Goal: Task Accomplishment & Management: Manage account settings

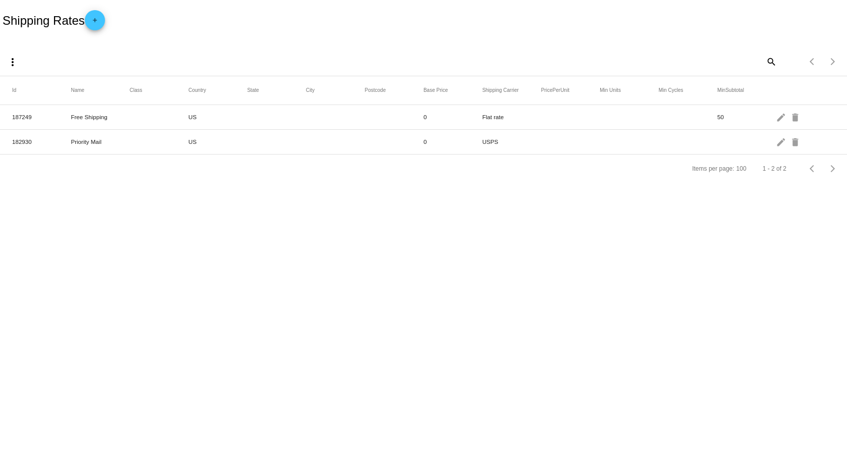
drag, startPoint x: 500, startPoint y: 142, endPoint x: 482, endPoint y: 142, distance: 17.7
click at [482, 142] on mat-cell "USPS" at bounding box center [511, 142] width 59 height 12
click at [490, 120] on mat-cell "Flat rate" at bounding box center [511, 117] width 59 height 12
click at [778, 144] on mat-icon "edit" at bounding box center [782, 142] width 12 height 16
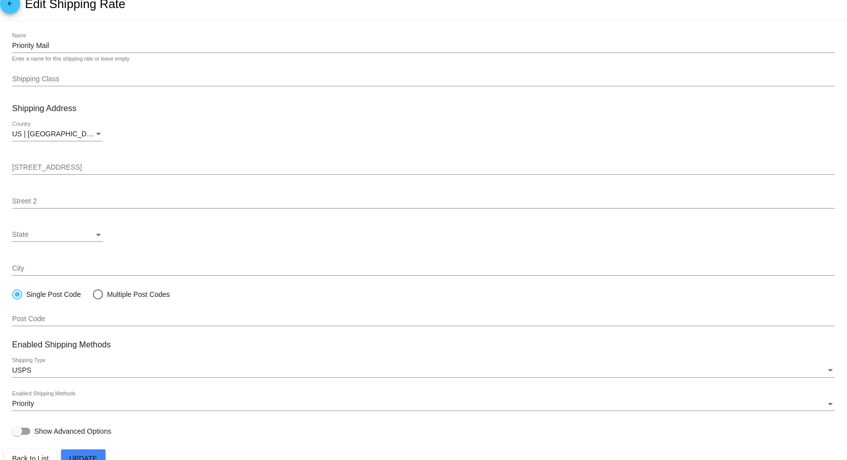
scroll to position [26, 0]
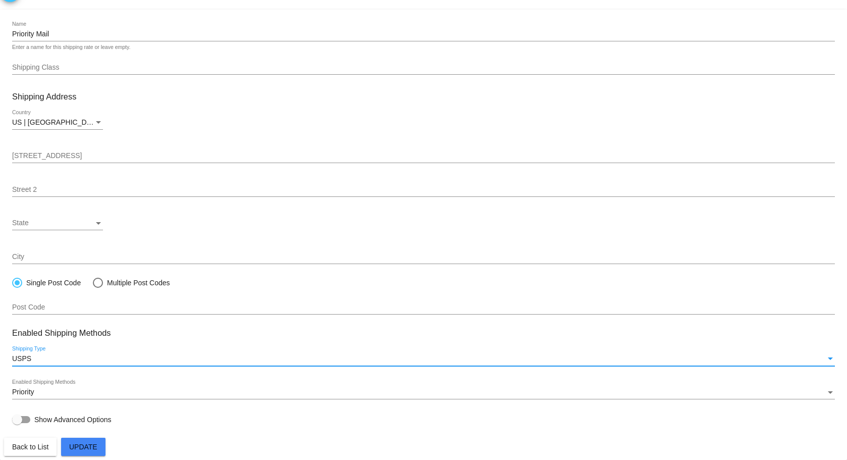
click at [157, 356] on div "USPS" at bounding box center [419, 359] width 814 height 8
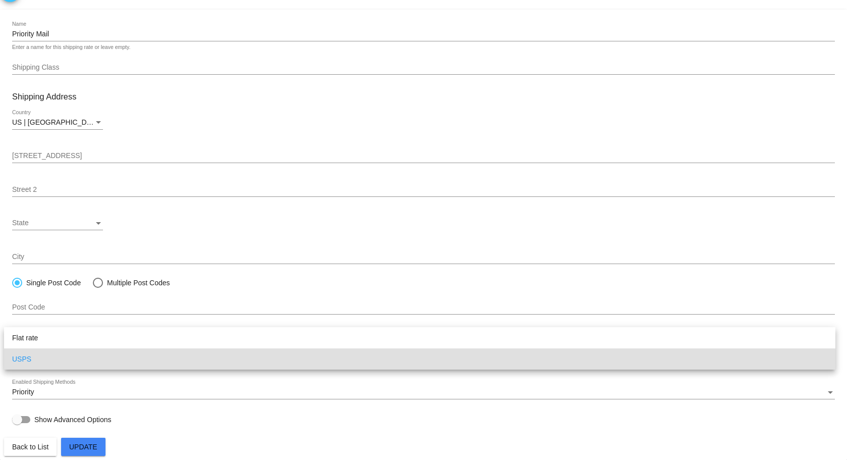
click at [227, 426] on div at bounding box center [423, 230] width 847 height 460
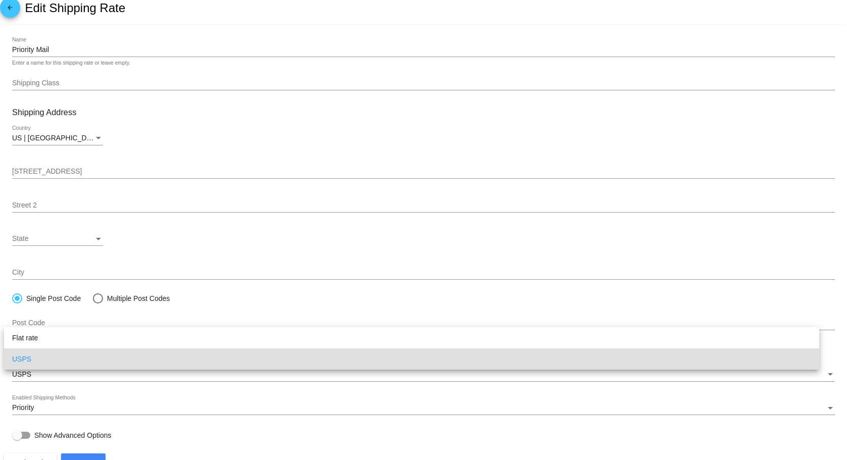
scroll to position [0, 0]
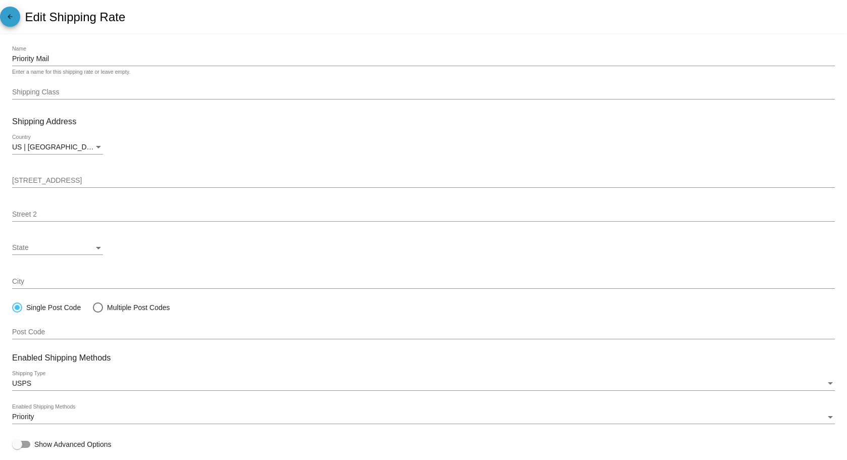
click at [10, 24] on mat-icon "arrow_back" at bounding box center [10, 19] width 12 height 12
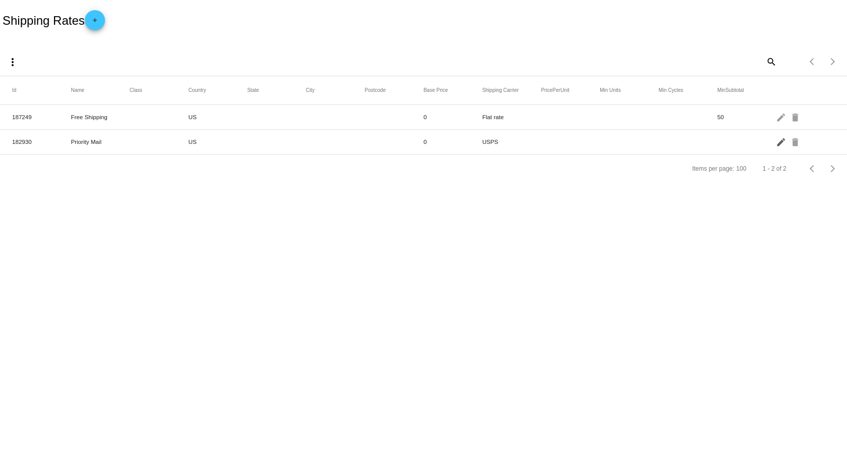
click at [782, 143] on mat-icon "edit" at bounding box center [782, 142] width 12 height 16
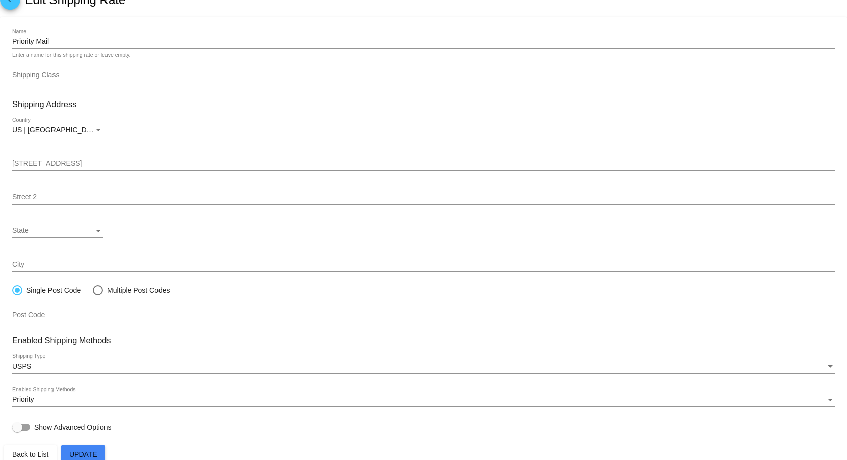
scroll to position [26, 0]
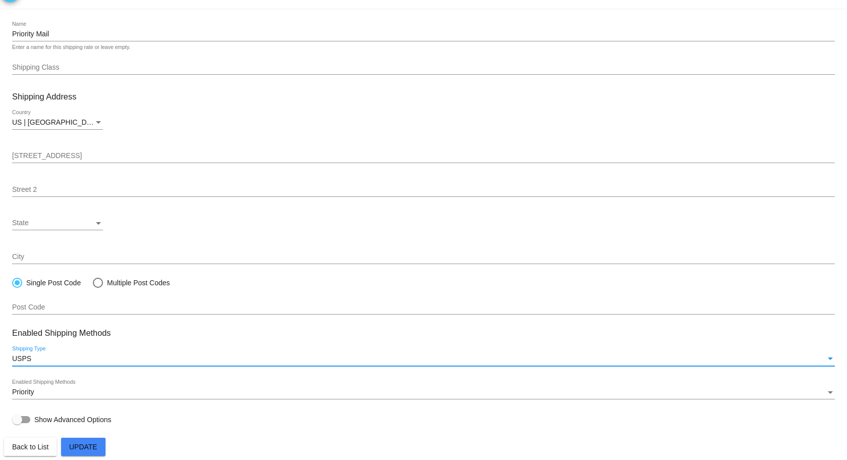
click at [103, 356] on div "USPS" at bounding box center [419, 359] width 814 height 8
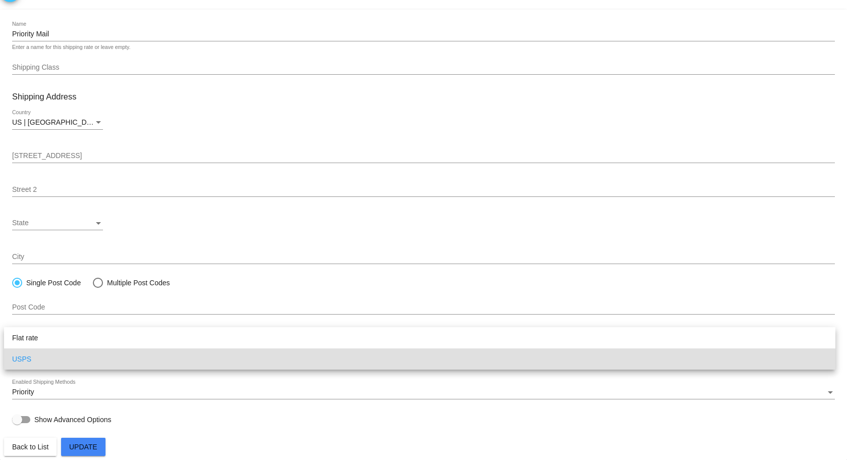
click at [137, 364] on span "USPS" at bounding box center [419, 358] width 815 height 21
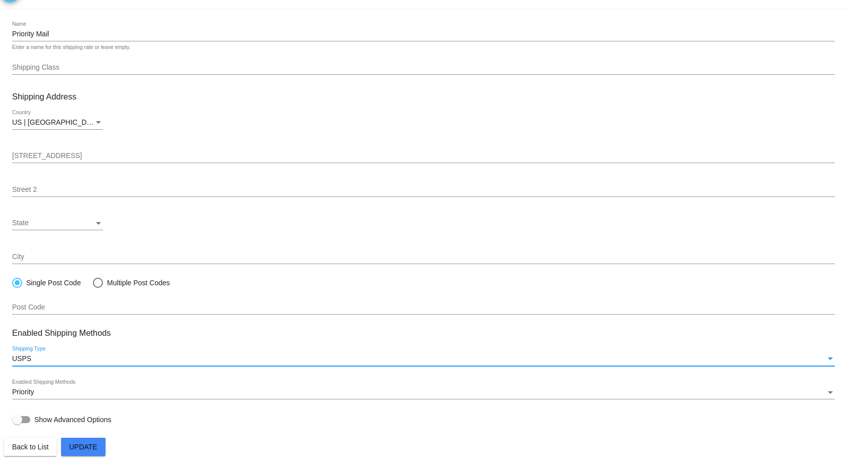
click at [271, 449] on mat-card-actions "Back to List Update" at bounding box center [423, 445] width 839 height 22
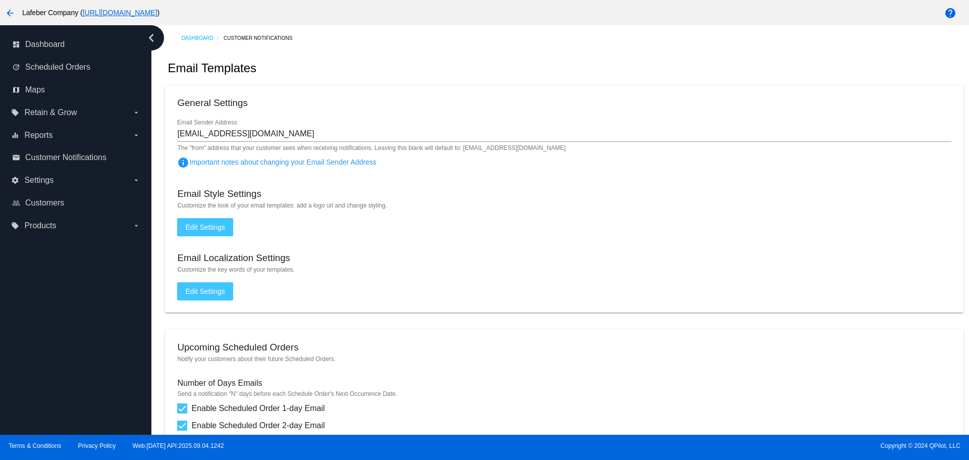
click at [12, 10] on mat-icon "arrow_back" at bounding box center [10, 13] width 12 height 12
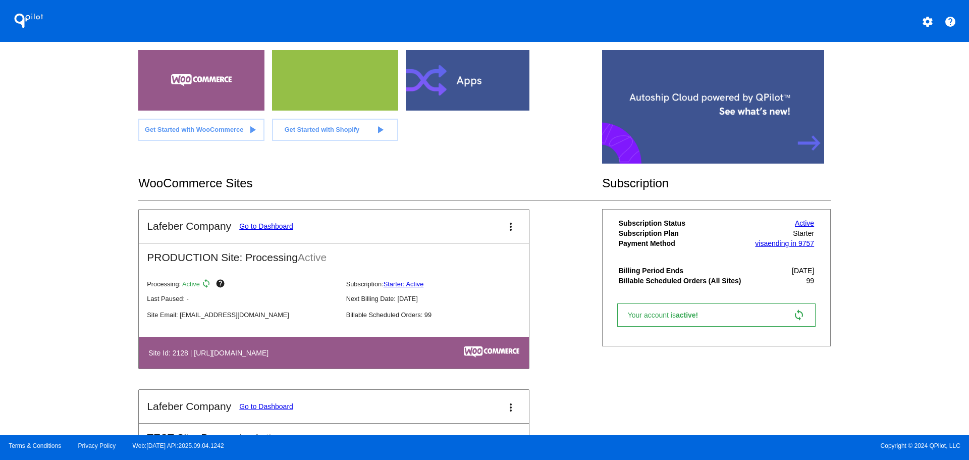
scroll to position [202, 0]
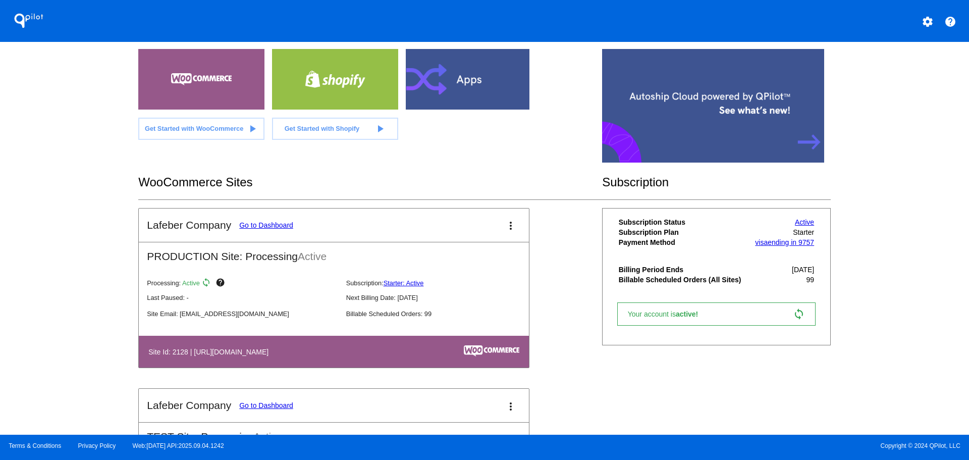
click at [262, 228] on link "Go to Dashboard" at bounding box center [266, 225] width 54 height 8
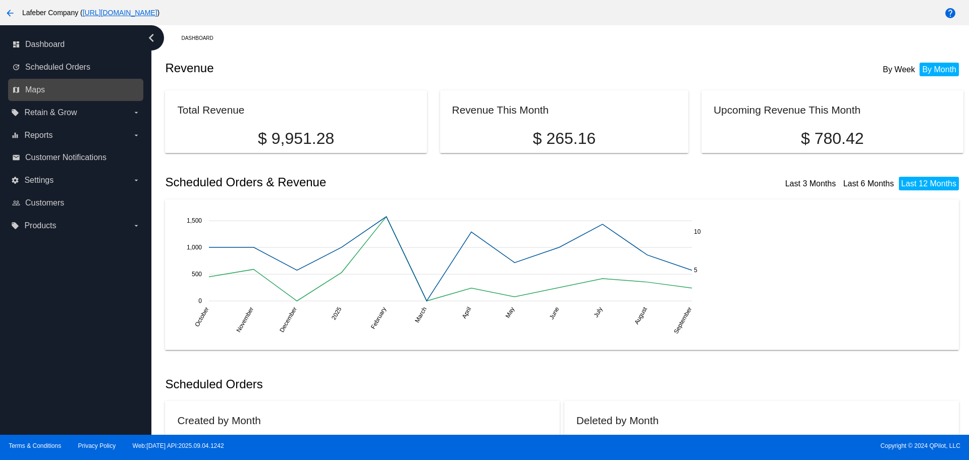
click at [55, 93] on link "map Maps" at bounding box center [76, 90] width 128 height 16
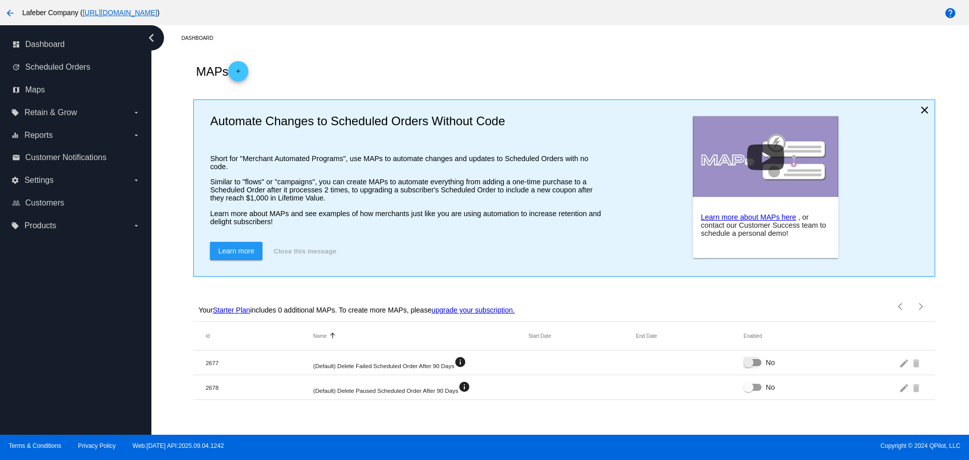
click at [759, 366] on div at bounding box center [753, 362] width 18 height 7
click at [749, 367] on input "No" at bounding box center [748, 366] width 1 height 1
checkbox input "true"
click at [755, 391] on div at bounding box center [753, 387] width 18 height 7
click at [749, 391] on input "No" at bounding box center [748, 391] width 1 height 1
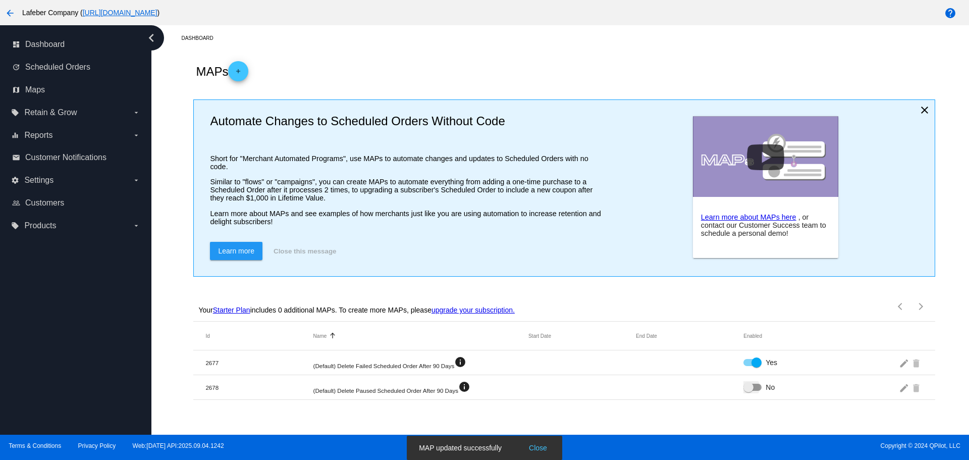
checkbox input "true"
click at [588, 312] on div "Your Starter Plan includes 0 additional MAPs. To create more MAPs, please upgra…" at bounding box center [564, 303] width 742 height 36
click at [900, 371] on mat-icon "edit" at bounding box center [905, 363] width 12 height 16
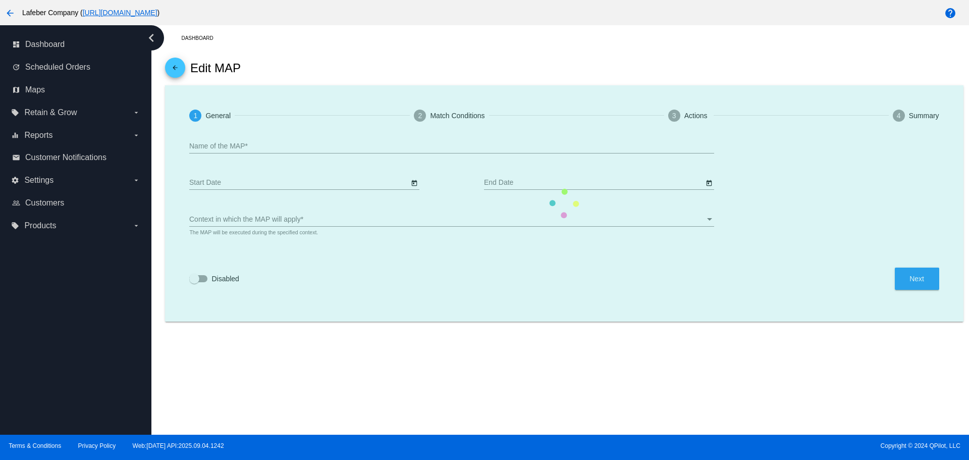
type input "(Default) Delete Failed Scheduled Order After 90 Days"
checkbox input "true"
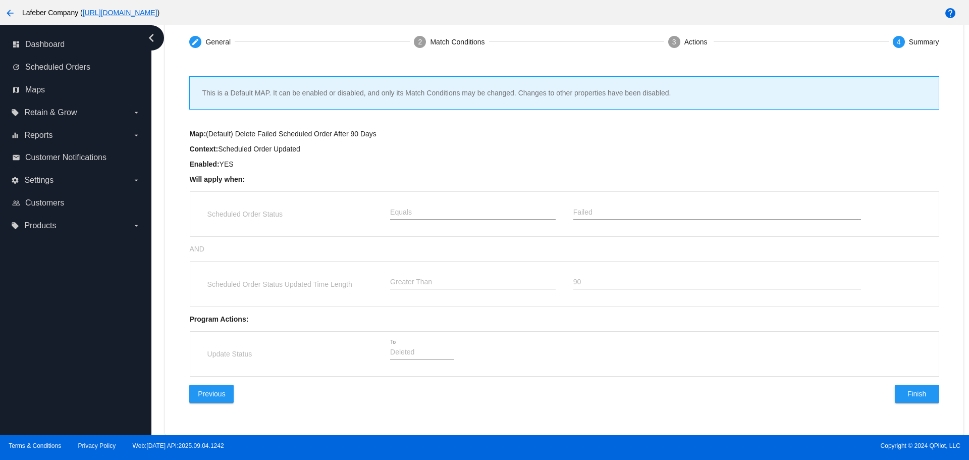
scroll to position [79, 0]
click at [908, 392] on span "Finish" at bounding box center [917, 394] width 19 height 8
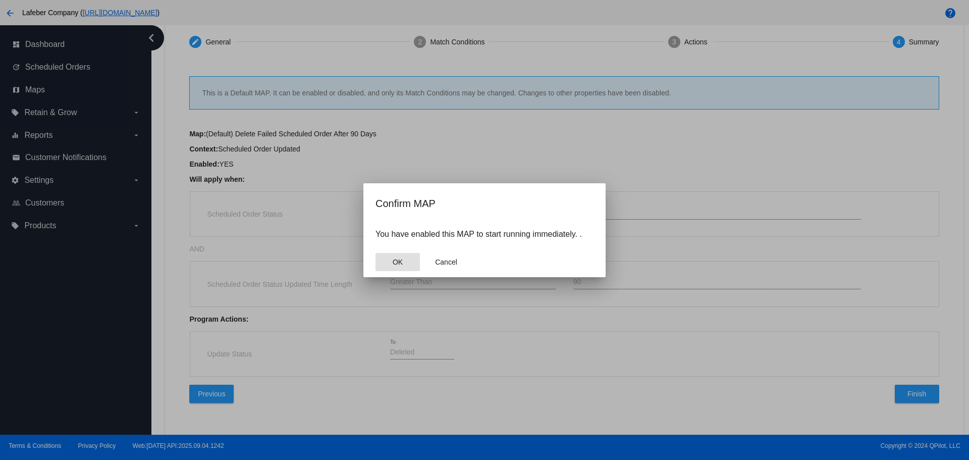
click at [405, 266] on button "OK" at bounding box center [398, 262] width 44 height 18
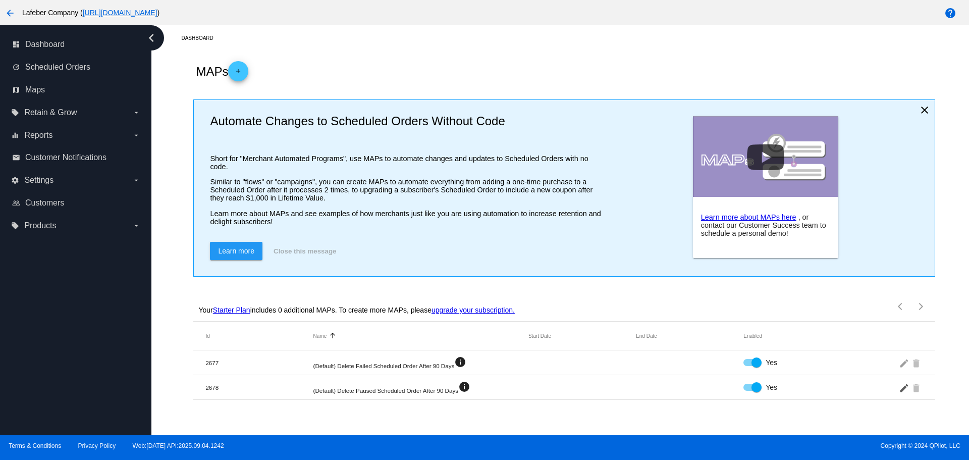
click at [904, 395] on mat-icon "edit" at bounding box center [905, 388] width 12 height 16
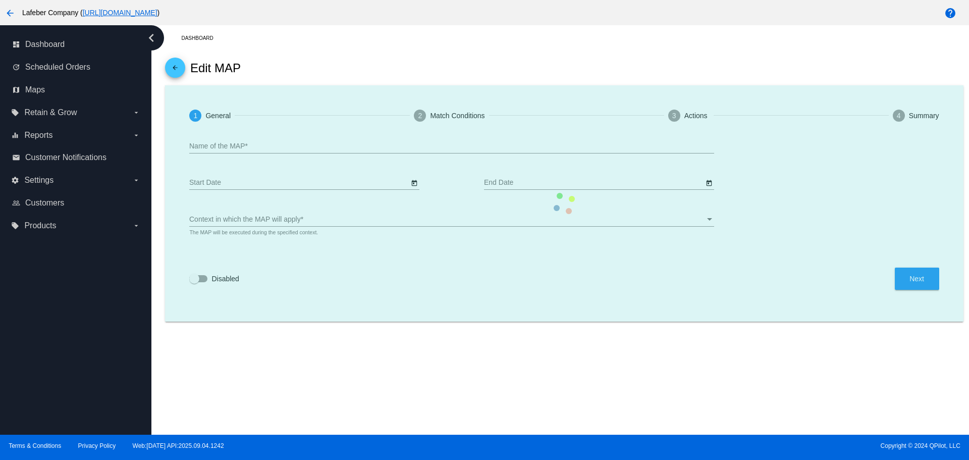
type input "(Default) Delete Paused Scheduled Order After 90 Days"
checkbox input "true"
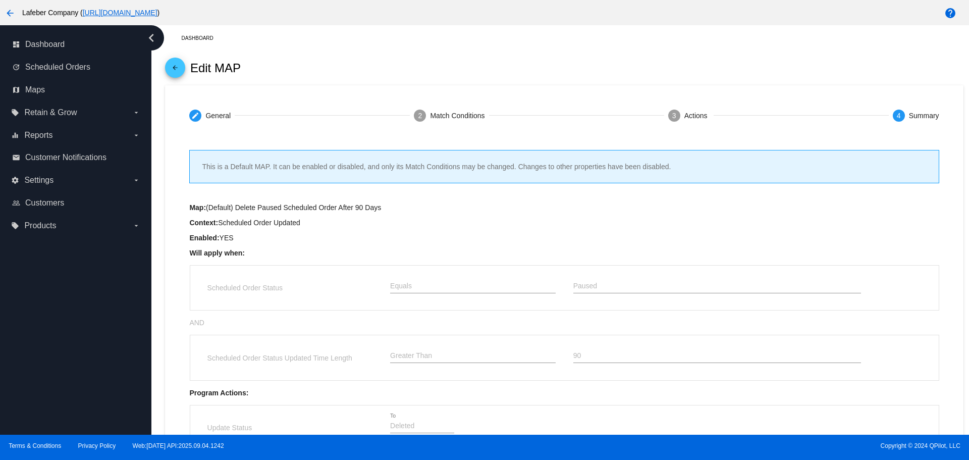
scroll to position [79, 0]
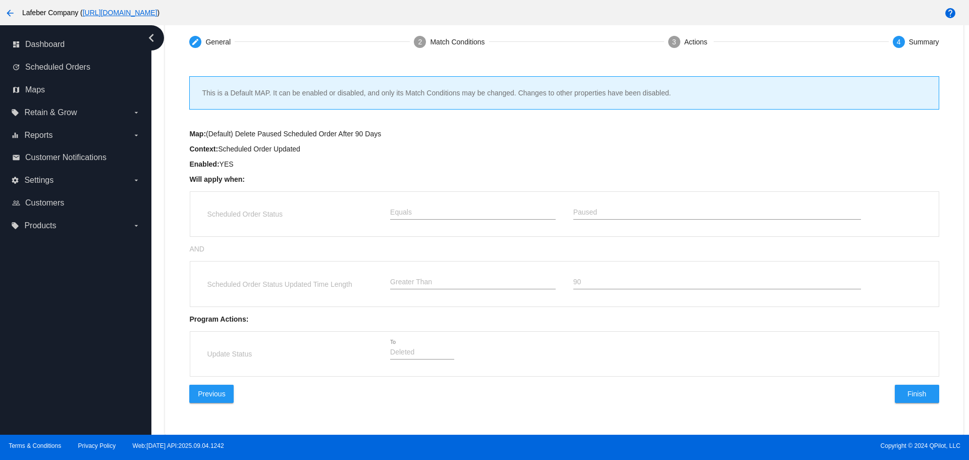
click at [925, 391] on button "Finish" at bounding box center [917, 394] width 44 height 18
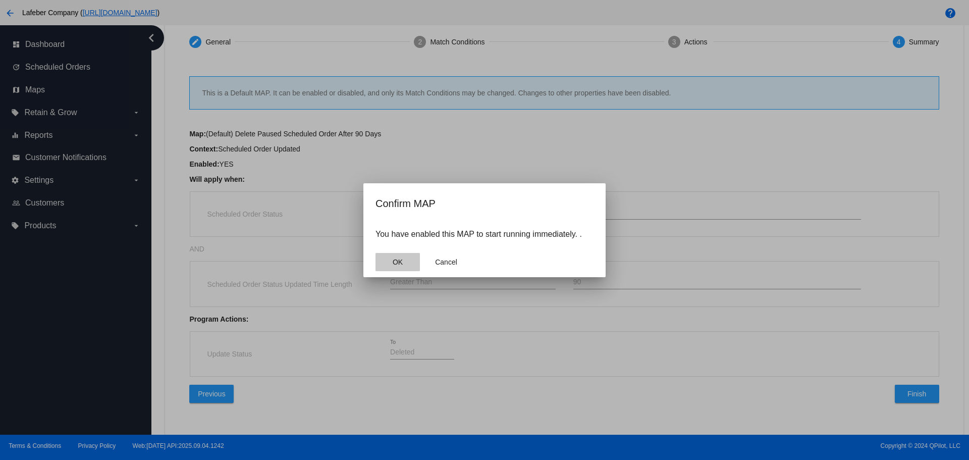
click at [386, 265] on button "OK" at bounding box center [398, 262] width 44 height 18
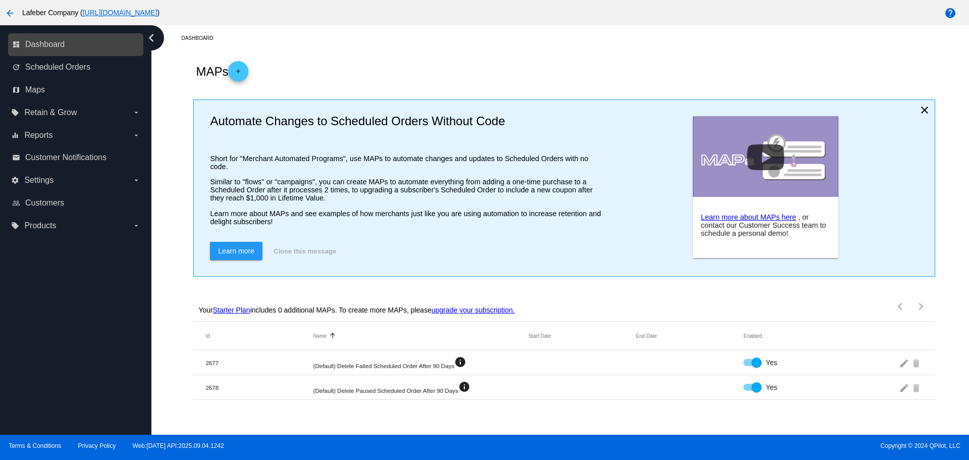
click at [83, 43] on link "dashboard Dashboard" at bounding box center [76, 44] width 128 height 16
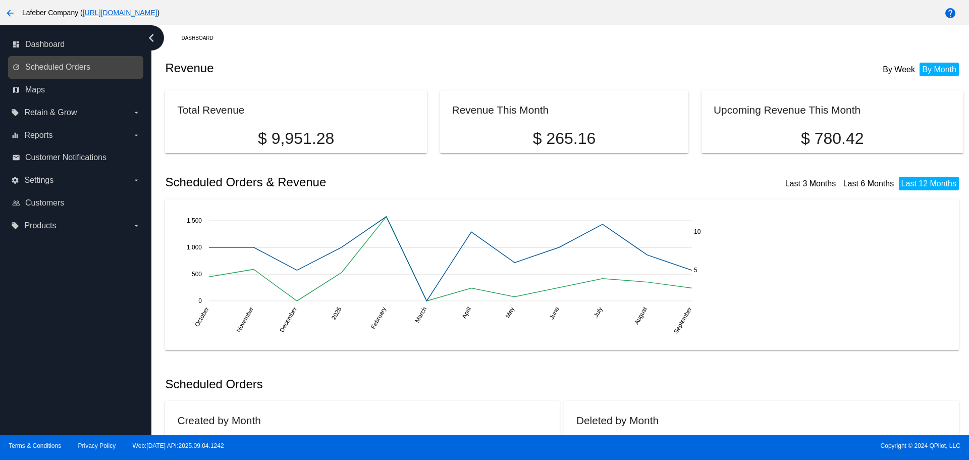
click at [103, 70] on link "update Scheduled Orders" at bounding box center [76, 67] width 128 height 16
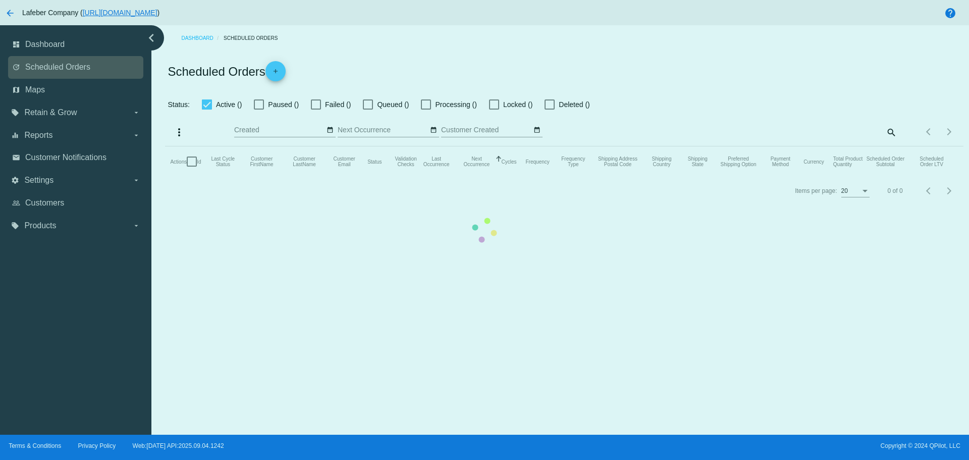
checkbox input "true"
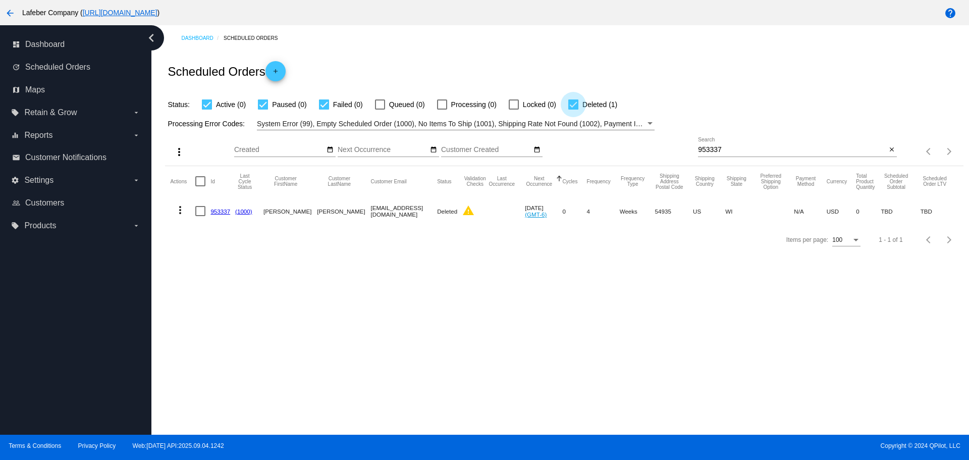
click at [570, 106] on div at bounding box center [574, 104] width 10 height 10
click at [573, 110] on input "Deleted (1)" at bounding box center [573, 110] width 1 height 1
checkbox input "false"
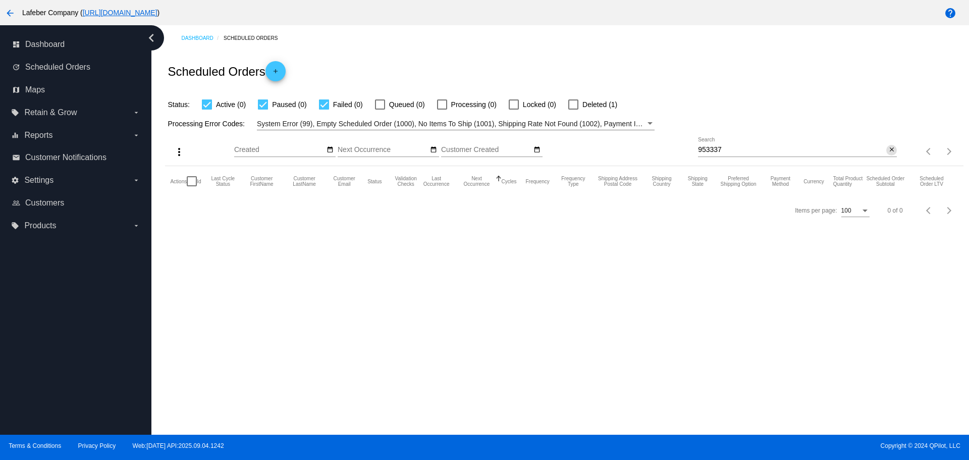
click at [889, 149] on mat-icon "close" at bounding box center [892, 150] width 7 height 8
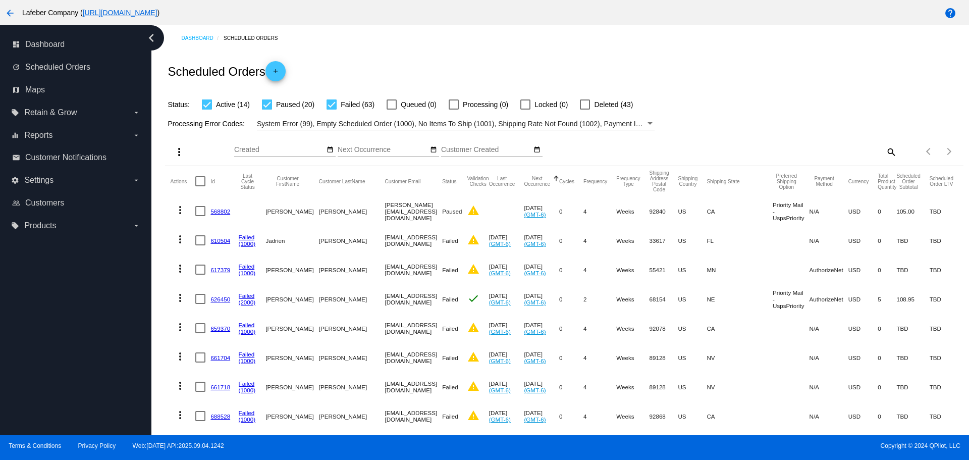
click at [695, 127] on div "Processing Error Codes: System Error (99), Empty Scheduled Order (1000), No Ite…" at bounding box center [564, 121] width 798 height 20
click at [74, 178] on label "settings Settings arrow_drop_down" at bounding box center [75, 180] width 129 height 16
click at [0, 0] on input "settings Settings arrow_drop_down" at bounding box center [0, 0] width 0 height 0
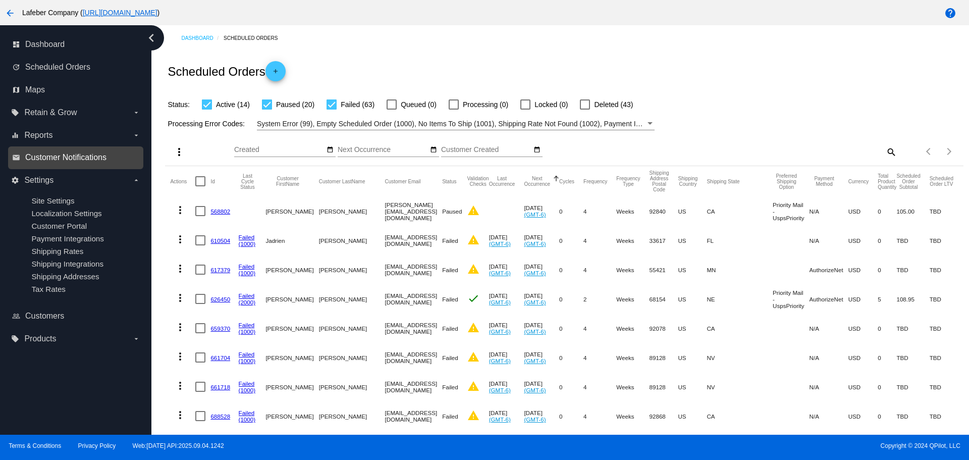
click at [94, 159] on span "Customer Notifications" at bounding box center [65, 157] width 81 height 9
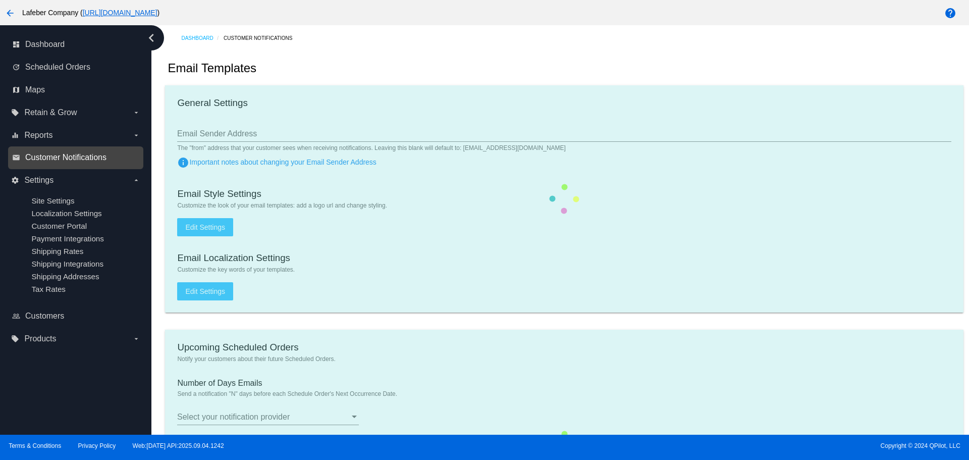
type input "[EMAIL_ADDRESS][DOMAIN_NAME]"
checkbox input "true"
type input "[EMAIL_ADDRESS][DOMAIN_NAME]"
type input "1"
type input "[EMAIL_ADDRESS][DOMAIN_NAME]"
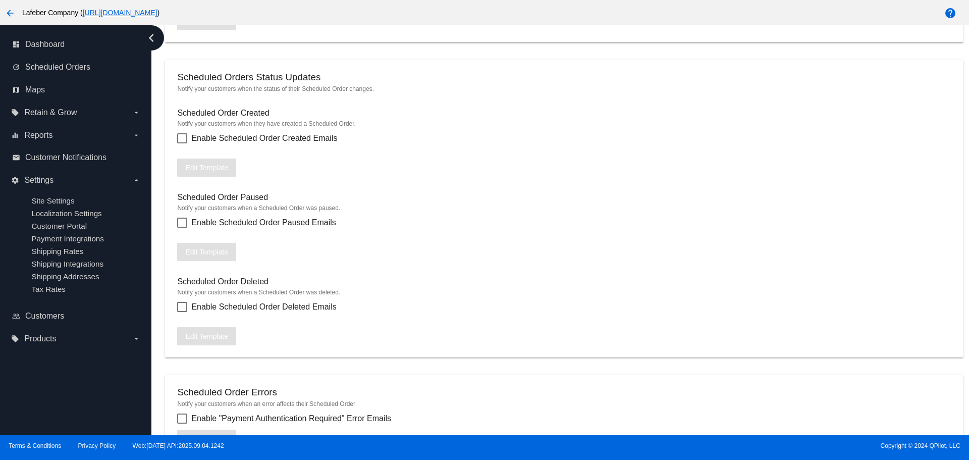
scroll to position [880, 0]
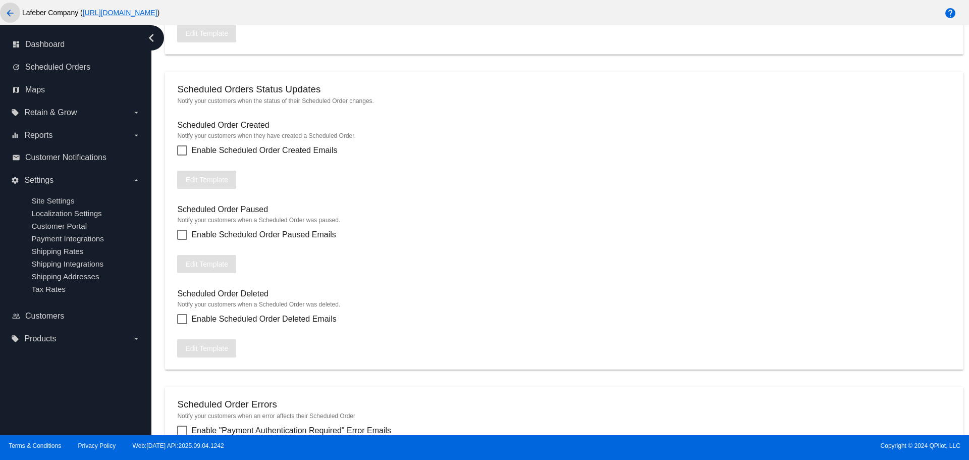
click at [18, 16] on button "arrow_back" at bounding box center [10, 13] width 20 height 20
